Goal: Information Seeking & Learning: Find specific fact

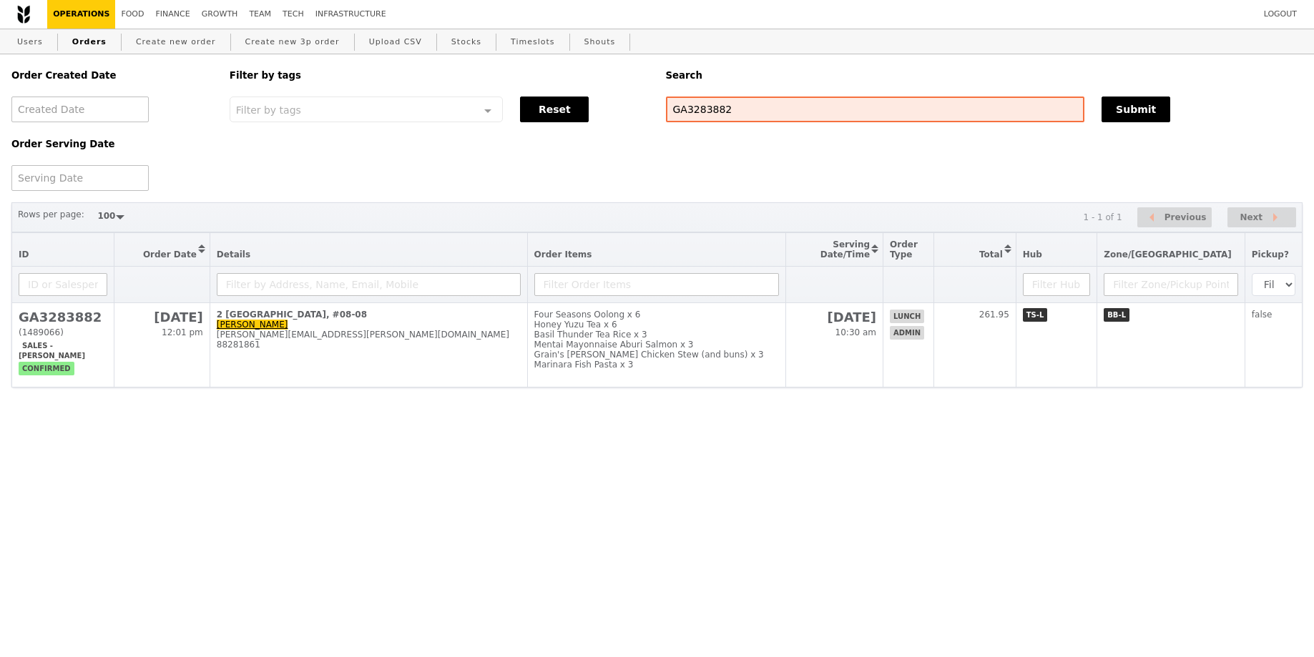
select select "100"
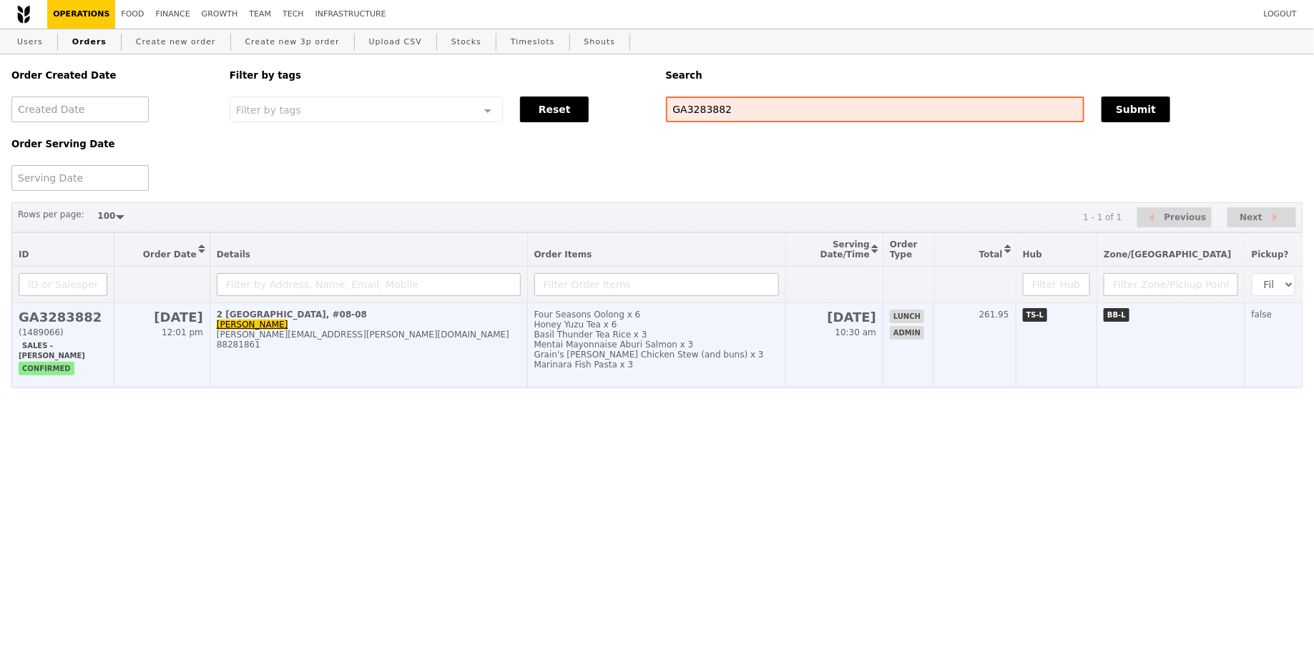
click at [679, 339] on div "Basil Thunder Tea Rice x 3" at bounding box center [656, 335] width 245 height 10
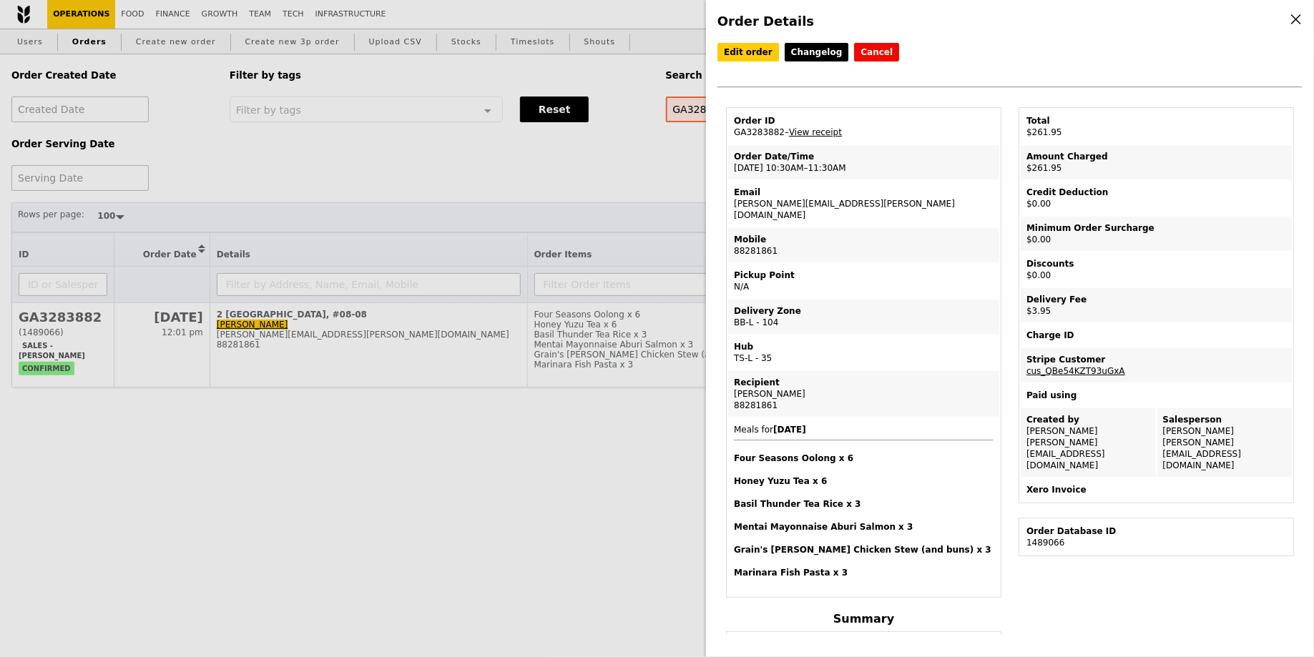
click at [753, 200] on td "Email shirley.lam@bd.com" at bounding box center [863, 204] width 271 height 46
copy td "[PERSON_NAME][EMAIL_ADDRESS][PERSON_NAME][DOMAIN_NAME]"
click at [392, 191] on div "Order Details Edit order Changelog Cancel Order ID GA3283882 – View receipt Ord…" at bounding box center [657, 328] width 1314 height 657
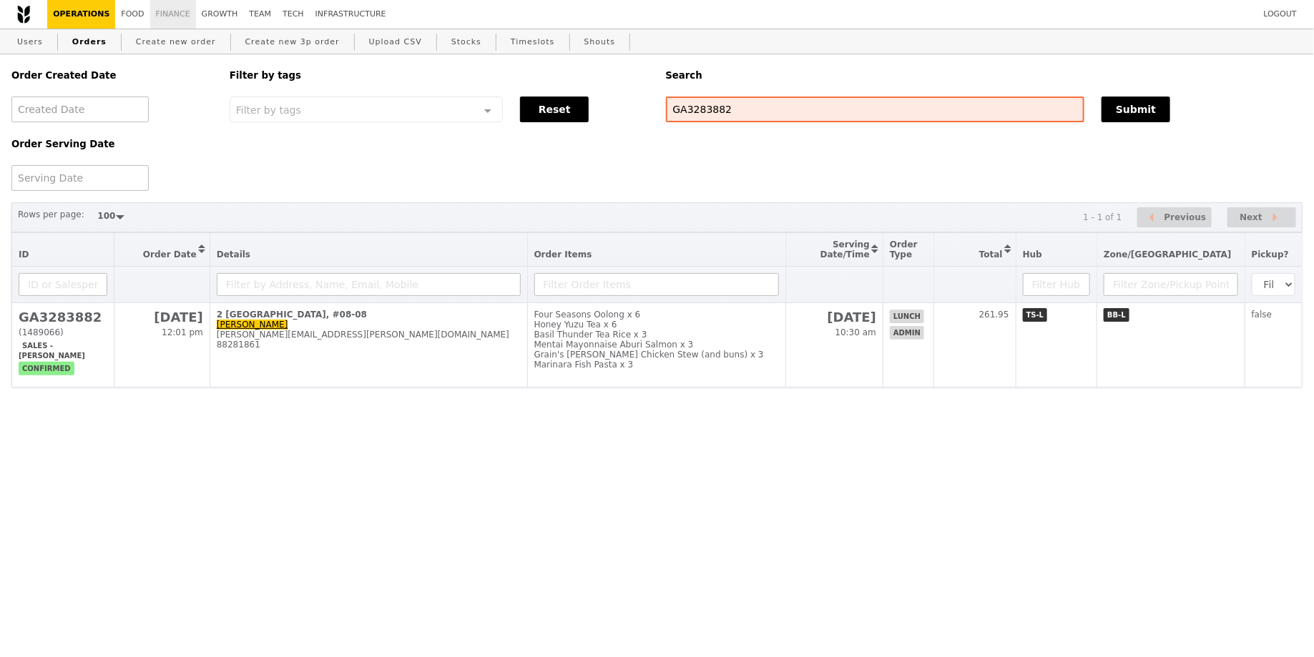
click at [177, 17] on link "Finance" at bounding box center [173, 14] width 46 height 29
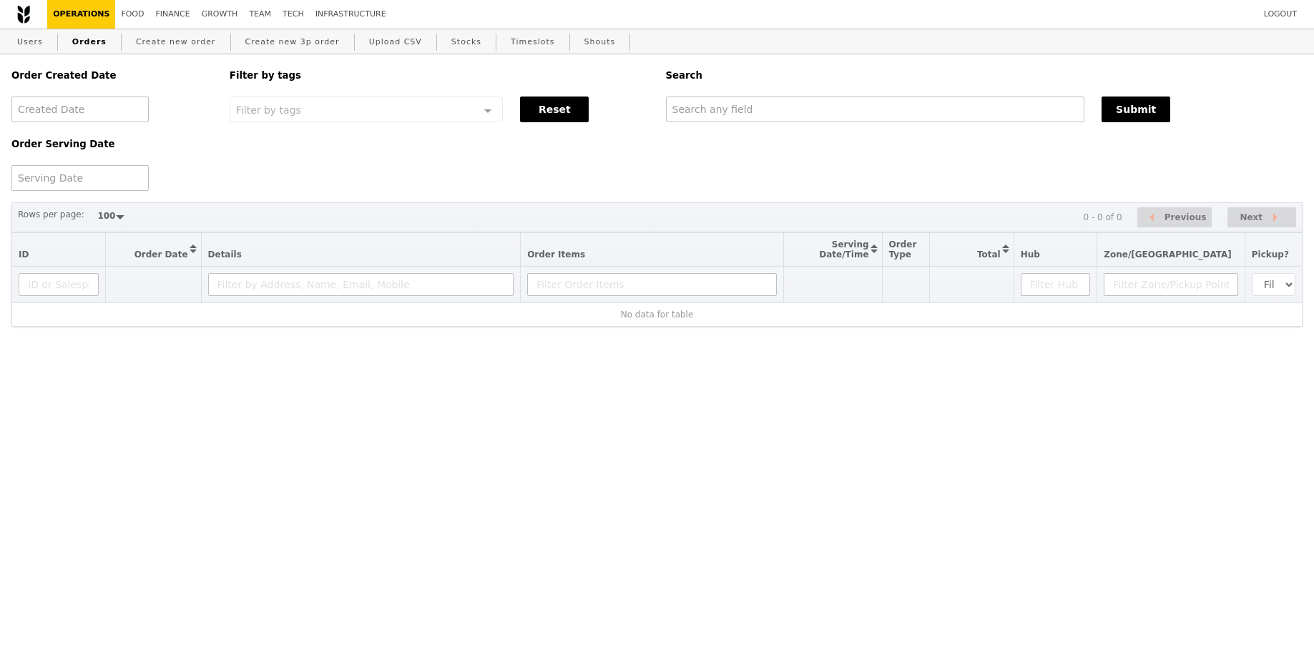
select select "100"
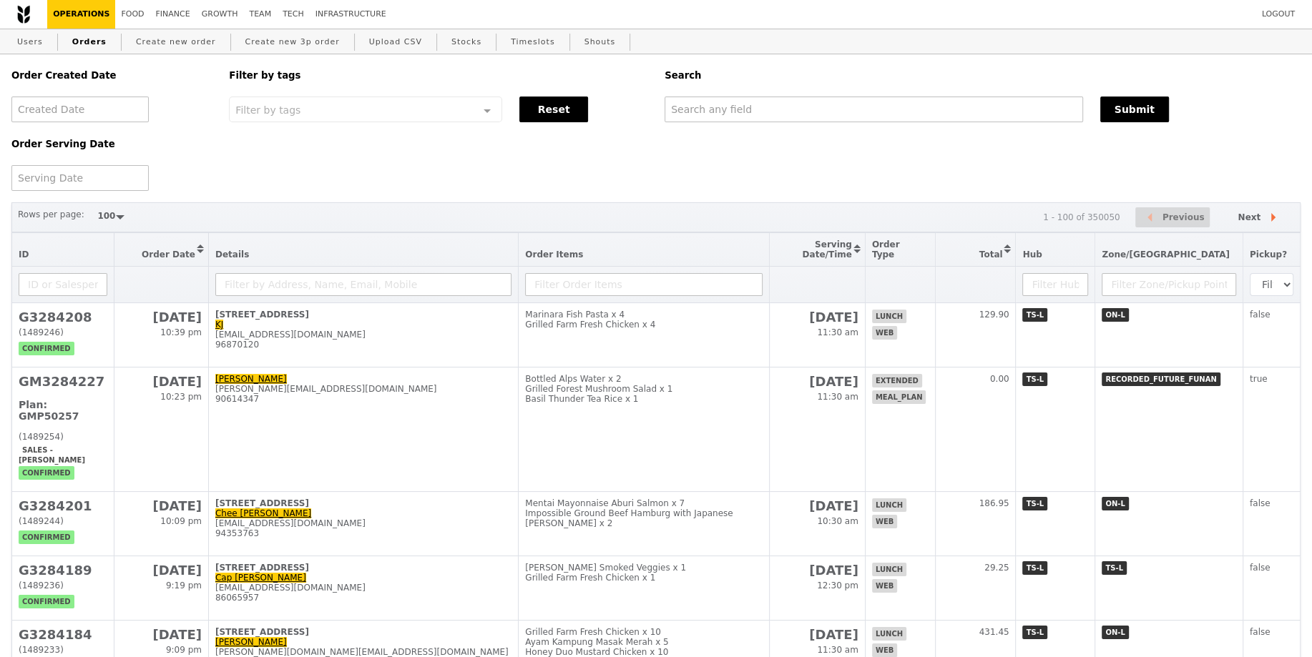
click at [741, 129] on div "Order Created Date Order Serving Date Filter by tags Filter by tags Meal_Plan W…" at bounding box center [656, 122] width 1306 height 137
click at [750, 117] on input "text" at bounding box center [873, 110] width 418 height 26
paste input "[PERSON_NAME][EMAIL_ADDRESS][PERSON_NAME][DOMAIN_NAME]"
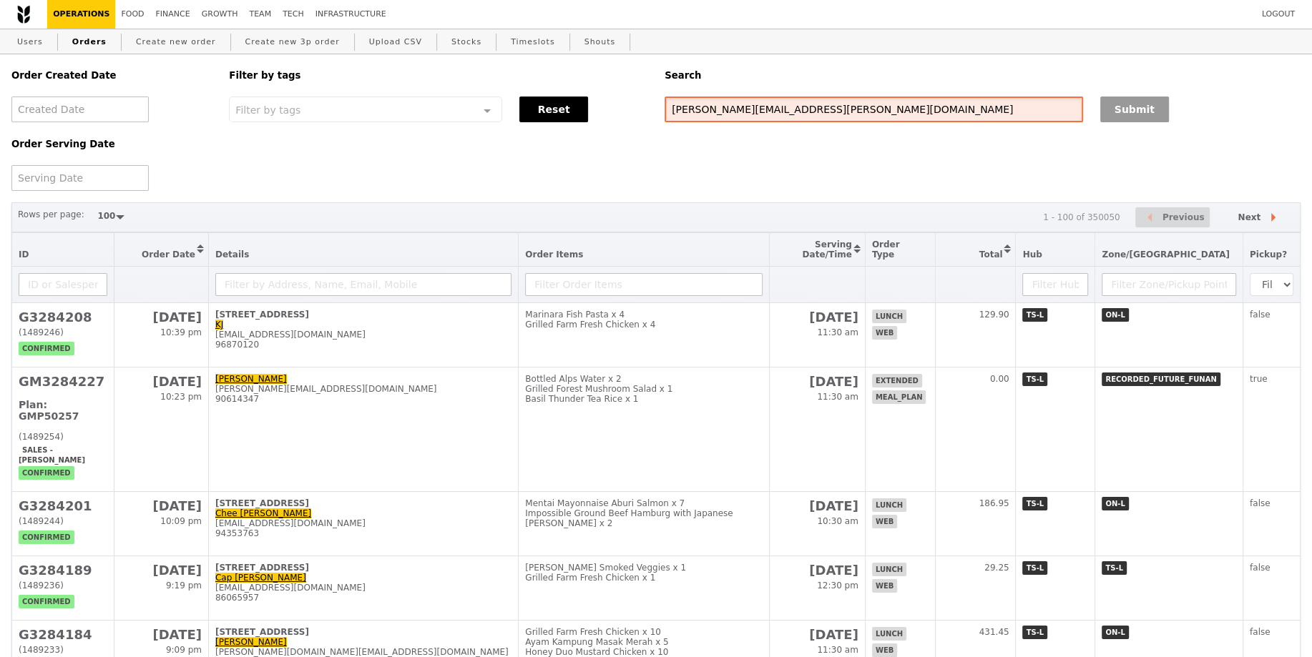
type input "[PERSON_NAME][EMAIL_ADDRESS][PERSON_NAME][DOMAIN_NAME]"
click at [1136, 111] on button "Submit" at bounding box center [1134, 110] width 69 height 26
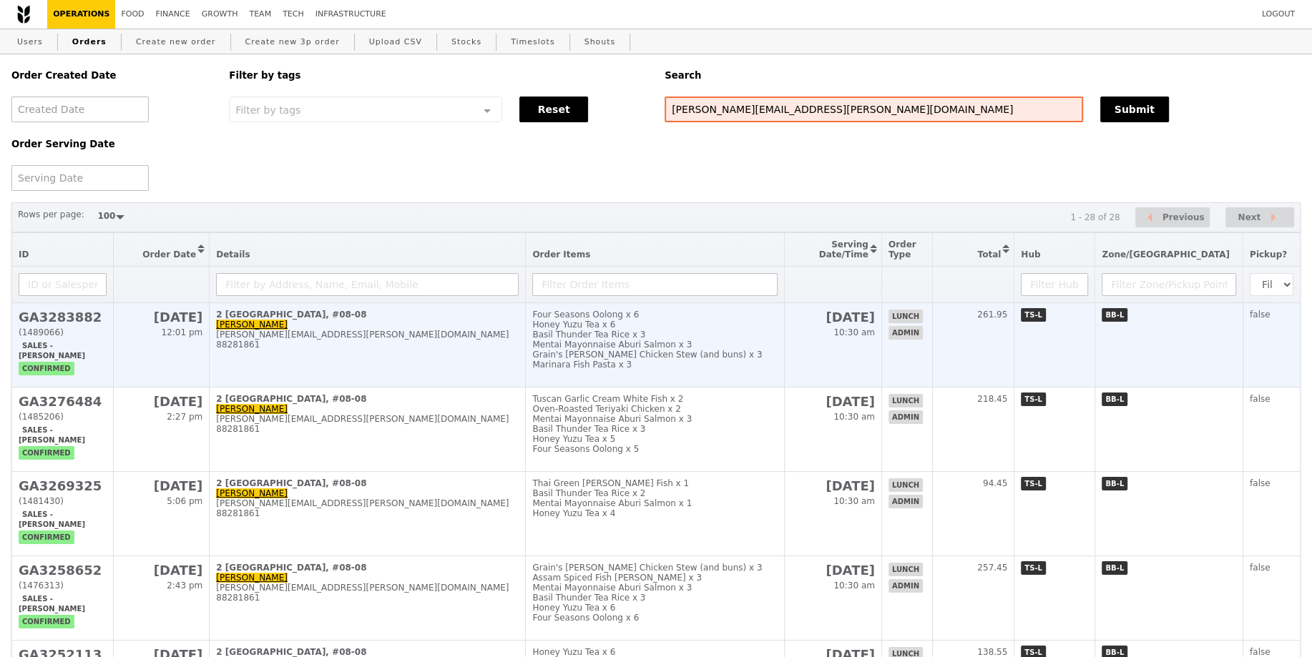
click at [739, 330] on div "Honey Yuzu Tea x 6" at bounding box center [654, 325] width 245 height 10
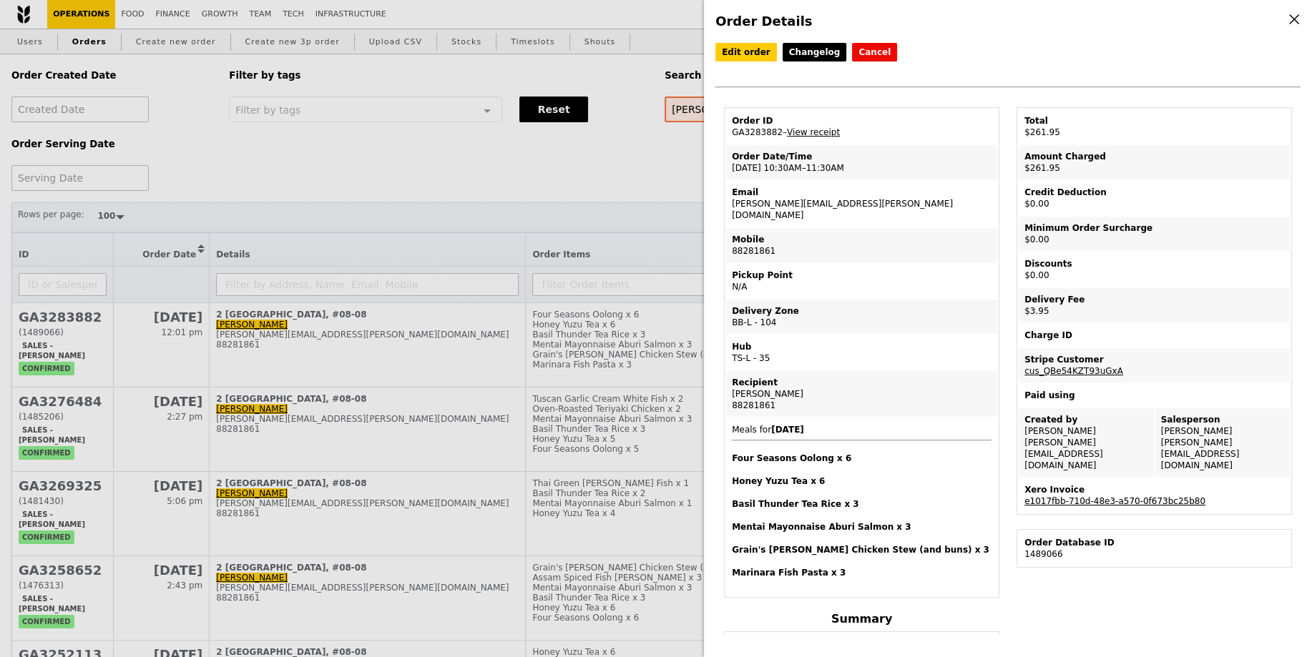
click at [1109, 496] on link "e1017fbb-710d-48e3-a570-0f673bc25b80" at bounding box center [1114, 501] width 181 height 10
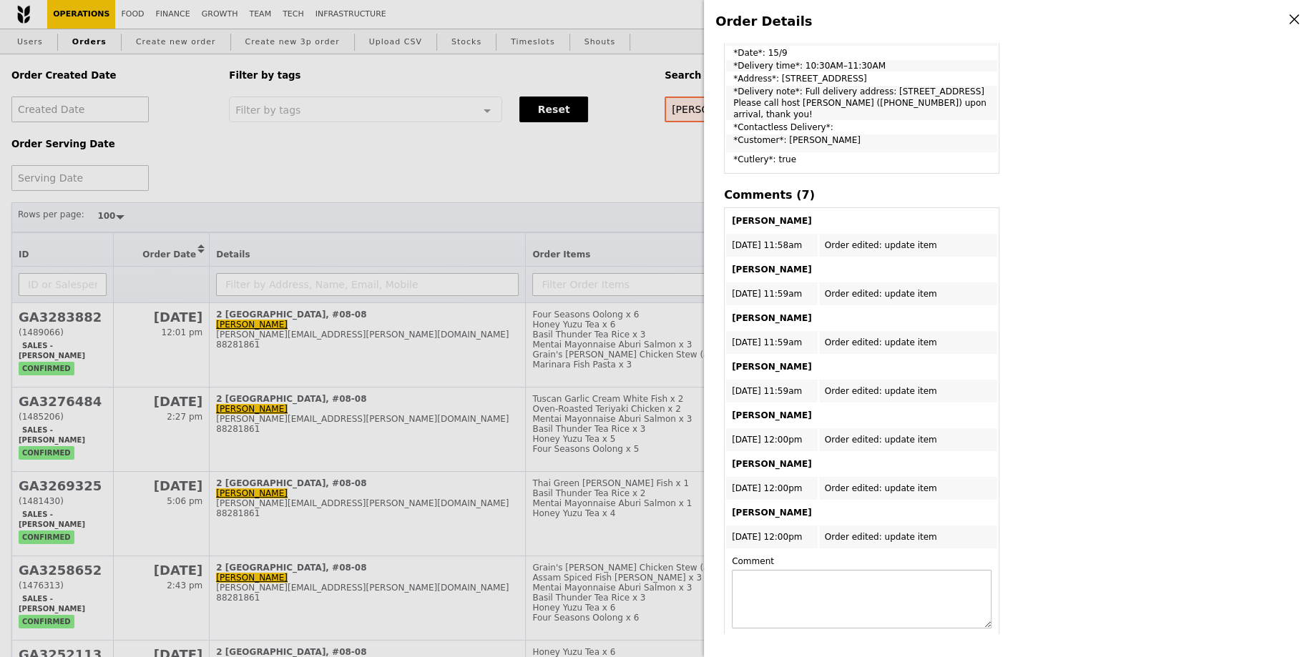
scroll to position [603, 0]
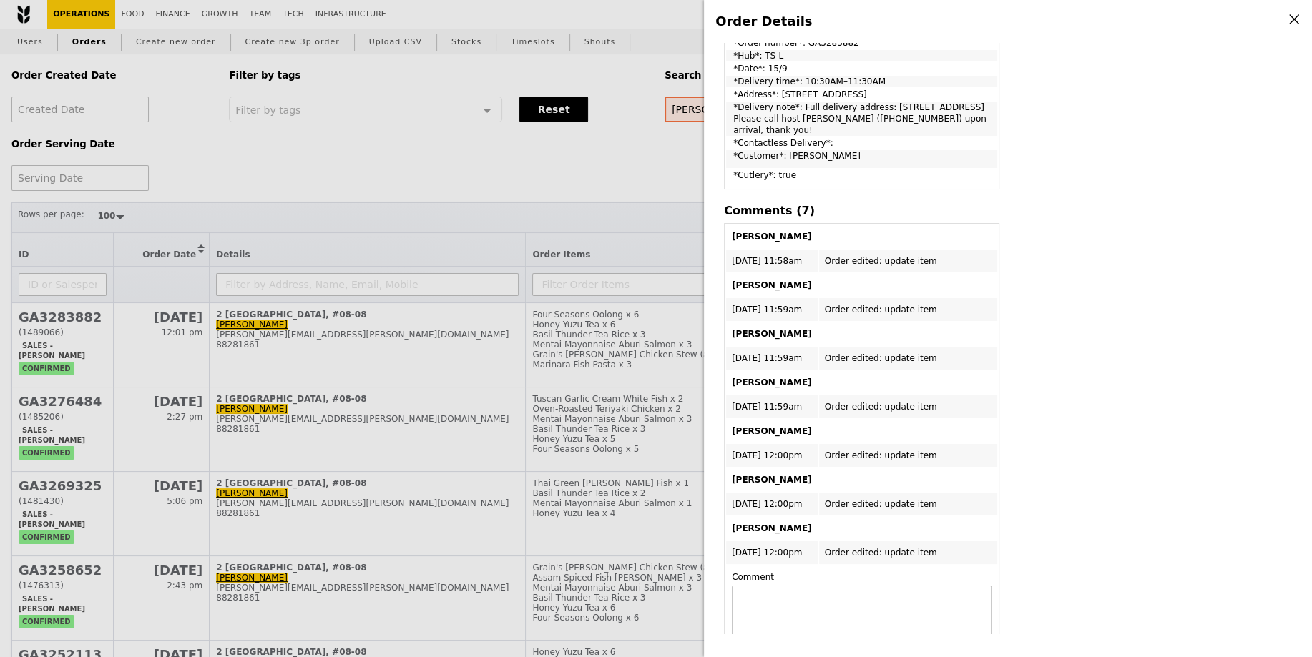
drag, startPoint x: 890, startPoint y: 92, endPoint x: 954, endPoint y: 103, distance: 64.7
click at [954, 103] on td "*Delivery note*: Full delivery address: [STREET_ADDRESS] Please call host [PERS…" at bounding box center [861, 119] width 271 height 34
copy td "[STREET_ADDRESS]"
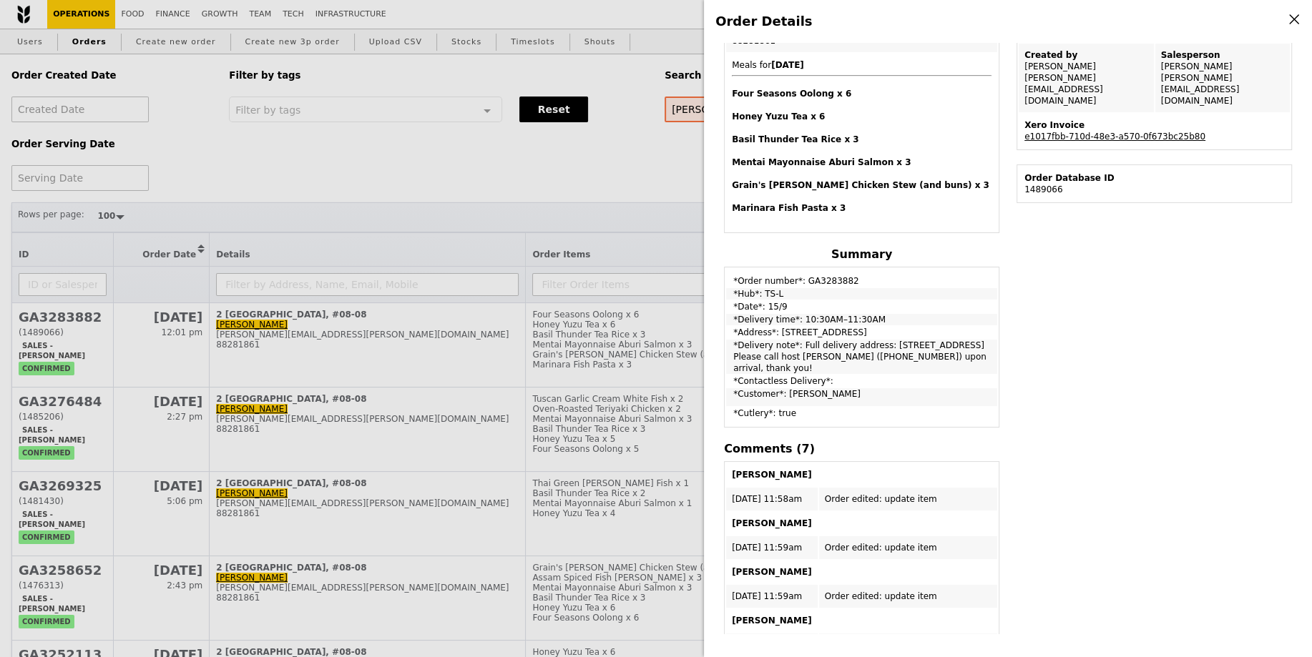
scroll to position [0, 0]
